Goal: Find specific page/section: Find specific page/section

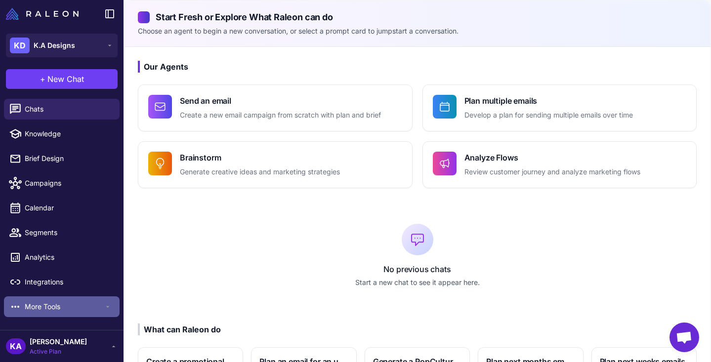
click at [55, 302] on span "More Tools" at bounding box center [64, 306] width 79 height 11
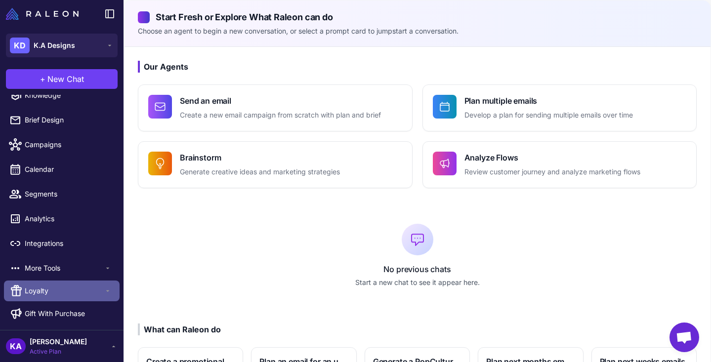
click at [52, 290] on span "Loyalty" at bounding box center [64, 290] width 79 height 11
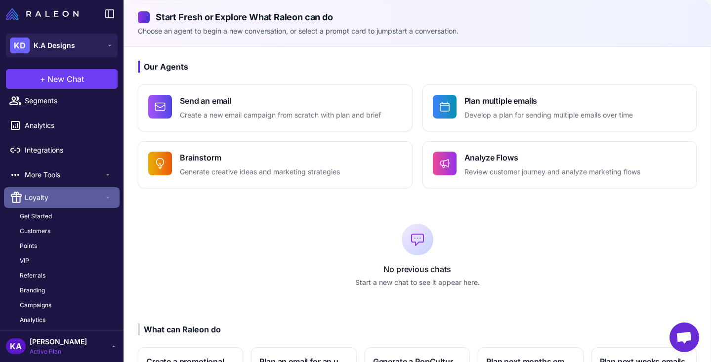
scroll to position [138, 0]
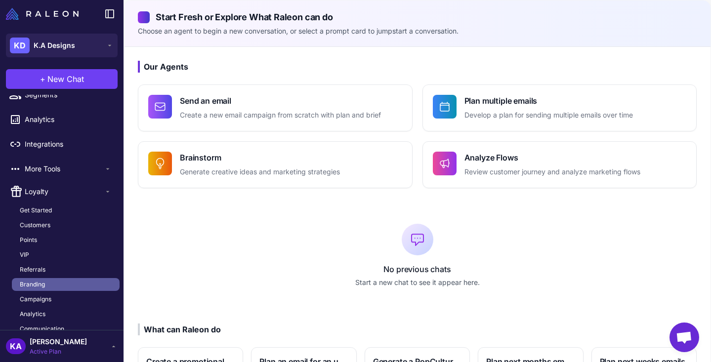
click at [44, 281] on span "Branding" at bounding box center [32, 284] width 25 height 9
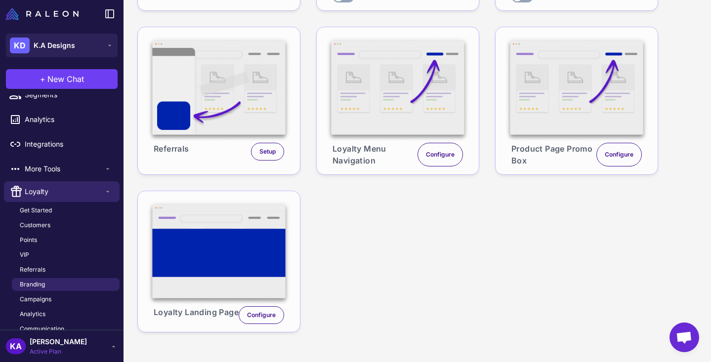
scroll to position [235, 0]
click at [265, 314] on span "Configure" at bounding box center [261, 315] width 29 height 9
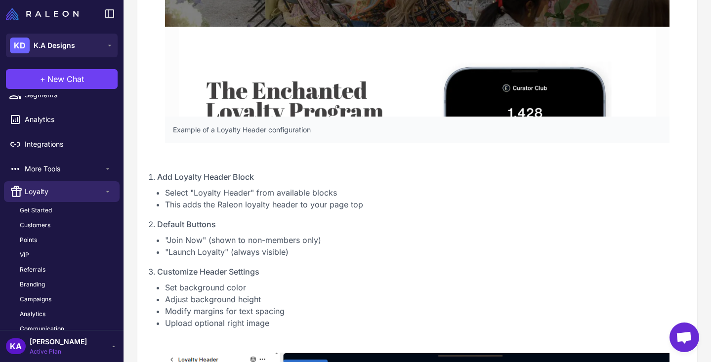
scroll to position [483, 0]
